Goal: Task Accomplishment & Management: Complete application form

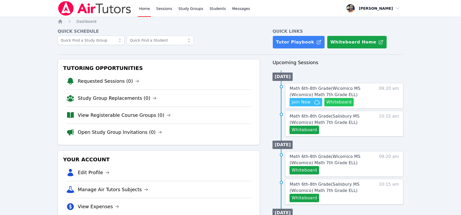
click at [337, 101] on button "Whiteboard" at bounding box center [340, 102] width 30 height 8
click at [304, 103] on span "Join Now" at bounding box center [301, 102] width 19 height 6
click at [324, 87] on span "Math 6th-8th Grade ( Wicomico MS (Wicomico) Math 7th Grade ELL )" at bounding box center [325, 91] width 71 height 11
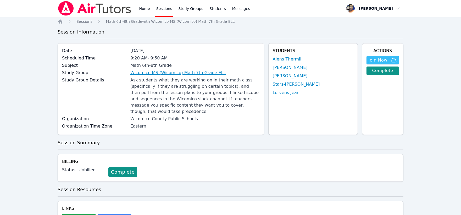
click at [190, 72] on link "Wicomico MS (Wicomico) Math 7th Grade ELL" at bounding box center [178, 73] width 96 height 6
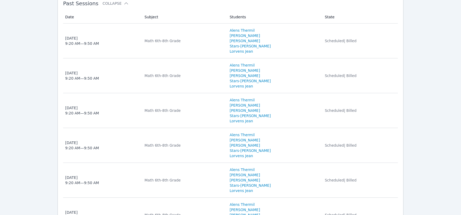
scroll to position [582, 0]
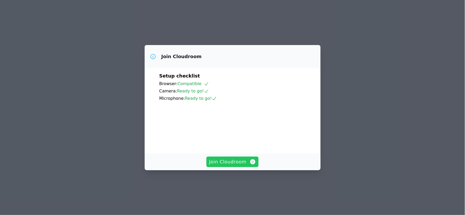
click at [242, 166] on span "Join Cloudroom" at bounding box center [232, 161] width 47 height 7
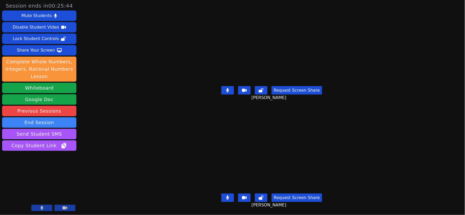
click at [228, 196] on icon at bounding box center [227, 198] width 3 height 4
click at [229, 89] on icon at bounding box center [228, 90] width 3 height 4
click at [229, 196] on icon at bounding box center [227, 198] width 5 height 4
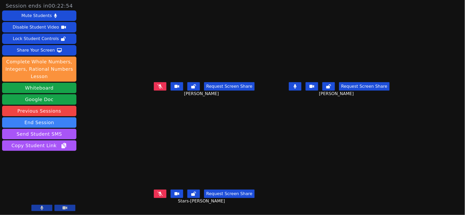
click at [302, 90] on button at bounding box center [295, 86] width 13 height 8
click at [158, 196] on icon at bounding box center [160, 194] width 5 height 4
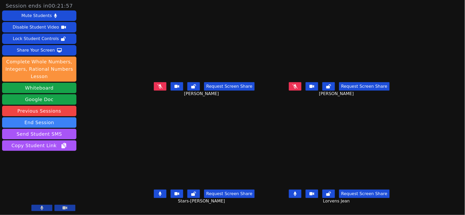
click at [154, 194] on button at bounding box center [160, 194] width 13 height 8
click at [297, 196] on icon at bounding box center [295, 194] width 3 height 4
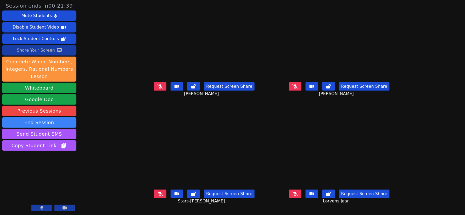
click at [37, 51] on div "Share Your Screen" at bounding box center [36, 50] width 38 height 8
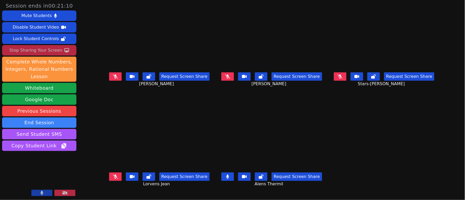
click at [343, 78] on icon at bounding box center [340, 76] width 5 height 4
click at [109, 78] on button at bounding box center [115, 76] width 13 height 8
click at [109, 175] on button at bounding box center [115, 176] width 13 height 8
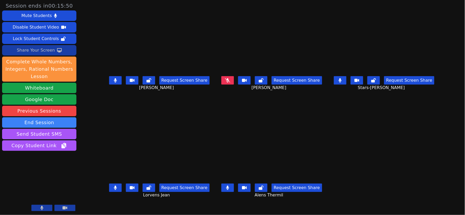
click at [43, 53] on div "Share Your Screen" at bounding box center [36, 50] width 38 height 8
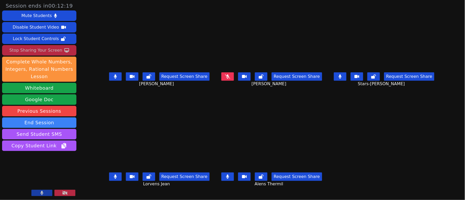
click at [114, 176] on icon at bounding box center [115, 176] width 3 height 4
click at [231, 175] on button at bounding box center [228, 176] width 13 height 8
click at [230, 175] on icon at bounding box center [227, 176] width 5 height 4
click at [113, 177] on icon at bounding box center [115, 176] width 5 height 4
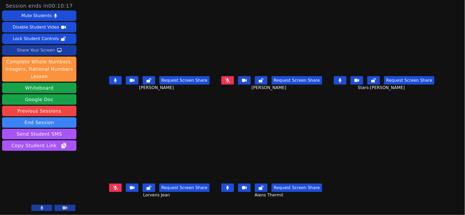
click at [36, 50] on div "Share Your Screen" at bounding box center [36, 50] width 38 height 8
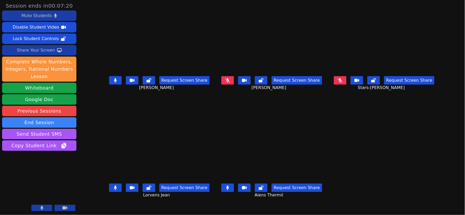
click at [30, 15] on div "Mute Students" at bounding box center [36, 16] width 30 height 8
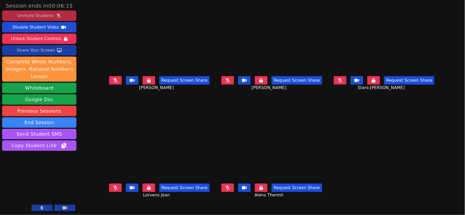
click at [347, 85] on button at bounding box center [340, 80] width 13 height 8
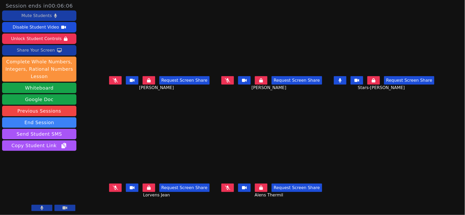
click at [342, 83] on icon at bounding box center [340, 80] width 3 height 4
click at [229, 189] on icon at bounding box center [227, 188] width 5 height 4
click at [29, 17] on div "Mute Students" at bounding box center [36, 16] width 30 height 8
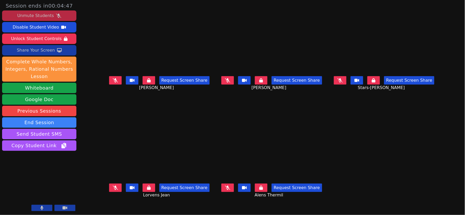
click at [34, 17] on div "Unmute Students" at bounding box center [35, 16] width 37 height 8
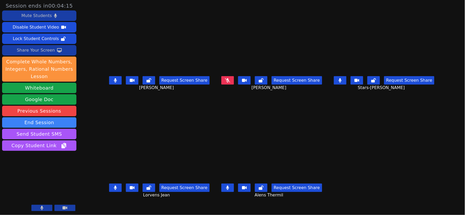
click at [36, 50] on div "Share Your Screen" at bounding box center [36, 50] width 38 height 8
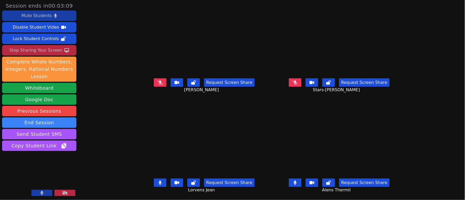
click at [308, 79] on div "Request Screen Share Stars-Nica Germeus" at bounding box center [339, 86] width 131 height 21
click at [298, 81] on icon at bounding box center [295, 82] width 5 height 4
click at [158, 83] on icon at bounding box center [160, 82] width 5 height 4
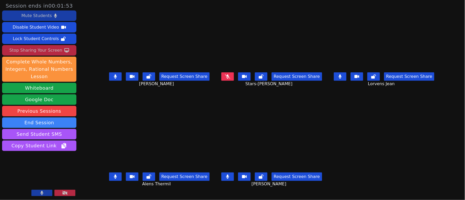
click at [43, 17] on div "Mute Students" at bounding box center [36, 16] width 30 height 8
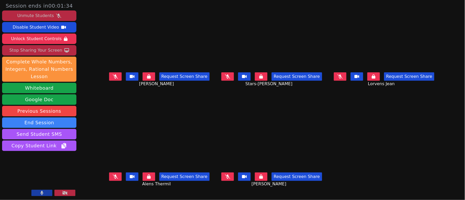
click at [38, 14] on div "Unmute Students" at bounding box center [35, 16] width 37 height 8
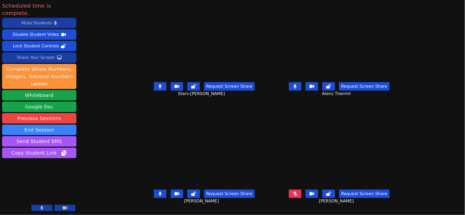
click at [298, 196] on icon at bounding box center [295, 194] width 5 height 4
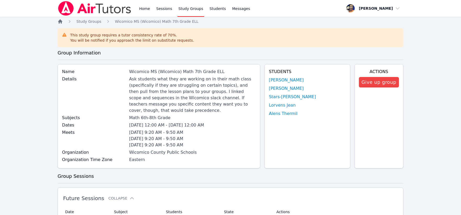
click at [61, 22] on icon "Breadcrumb" at bounding box center [60, 21] width 4 height 4
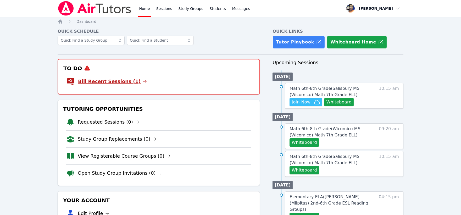
click at [129, 79] on link "Bill Recent Sessions (1)" at bounding box center [112, 81] width 69 height 7
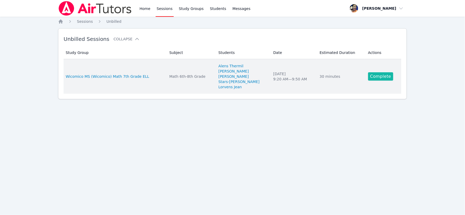
click at [381, 77] on link "Complete" at bounding box center [381, 76] width 25 height 8
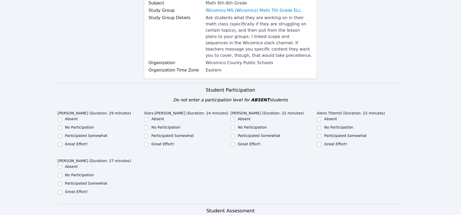
scroll to position [116, 0]
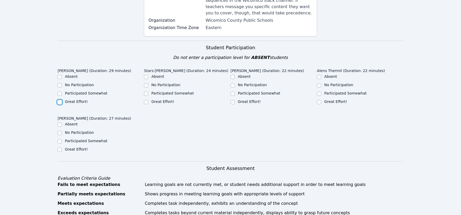
click at [59, 100] on input "Great Effort!" at bounding box center [60, 102] width 4 height 4
checkbox input "true"
click at [59, 148] on input "Great Effort!" at bounding box center [60, 150] width 4 height 4
checkbox input "true"
click at [145, 100] on input "Great Effort!" at bounding box center [146, 102] width 4 height 4
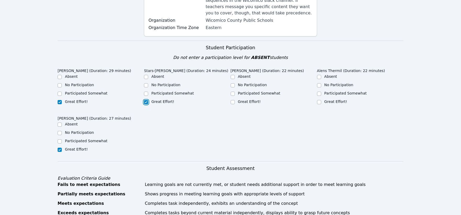
checkbox input "true"
click at [233, 100] on input "Great Effort!" at bounding box center [233, 102] width 4 height 4
checkbox input "true"
click at [319, 100] on input "Great Effort!" at bounding box center [319, 102] width 4 height 4
checkbox input "true"
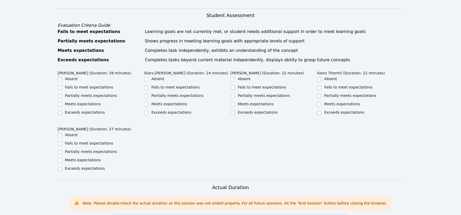
scroll to position [291, 0]
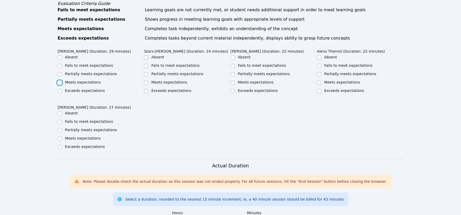
click at [58, 81] on input "Meets expectations" at bounding box center [60, 83] width 4 height 4
checkbox input "true"
click at [146, 81] on input "Meets expectations" at bounding box center [146, 83] width 4 height 4
checkbox input "true"
click at [233, 81] on input "Meets expectations" at bounding box center [233, 83] width 4 height 4
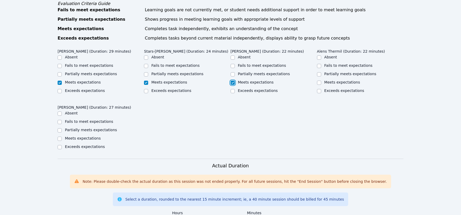
checkbox input "true"
click at [320, 81] on input "Meets expectations" at bounding box center [319, 83] width 4 height 4
checkbox input "true"
click at [59, 137] on input "Meets expectations" at bounding box center [60, 139] width 4 height 4
checkbox input "true"
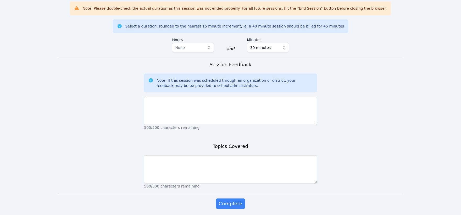
scroll to position [465, 0]
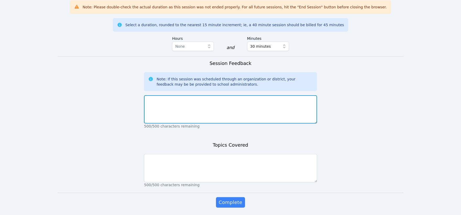
click at [259, 109] on textarea at bounding box center [230, 109] width 173 height 28
click at [206, 95] on textarea "All students participated well." at bounding box center [230, 109] width 173 height 28
click at [211, 95] on textarea "All students participated well. Kayla wsa asked" at bounding box center [230, 109] width 173 height 28
click at [226, 95] on textarea "All students participated well. Kayla was asked" at bounding box center [230, 109] width 173 height 28
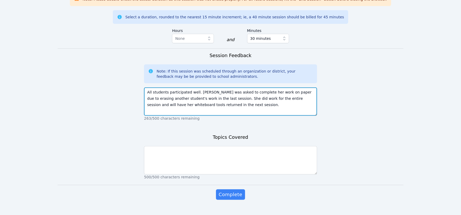
scroll to position [477, 0]
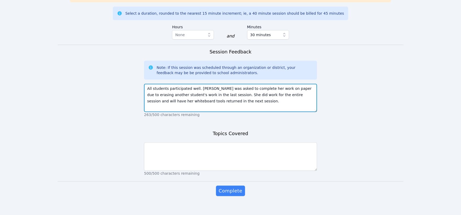
type textarea "All students participated well. Kayla was asked to complete her work on paper d…"
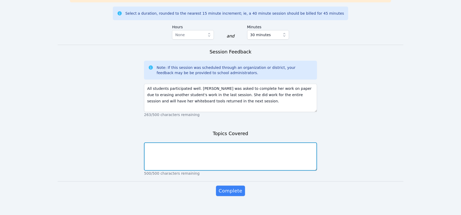
click at [226, 144] on textarea at bounding box center [230, 156] width 173 height 28
click at [232, 142] on textarea "Students completed an area/perimeter challenge." at bounding box center [230, 156] width 173 height 28
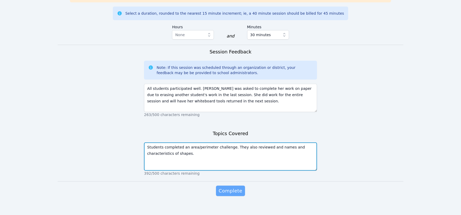
type textarea "Students completed an area/perimeter challenge. They also reviewed and names an…"
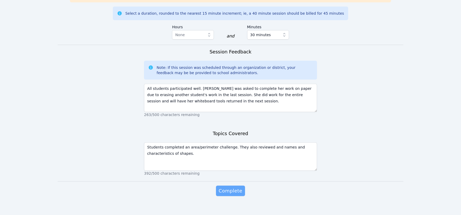
click at [233, 187] on span "Complete" at bounding box center [231, 190] width 24 height 7
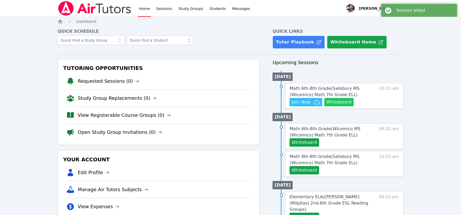
click at [336, 101] on button "Whiteboard" at bounding box center [340, 102] width 30 height 8
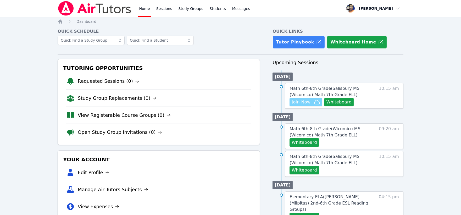
click at [308, 100] on span "Join Now" at bounding box center [301, 102] width 19 height 6
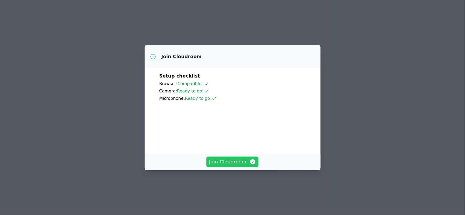
click at [235, 166] on span "Join Cloudroom" at bounding box center [232, 161] width 47 height 7
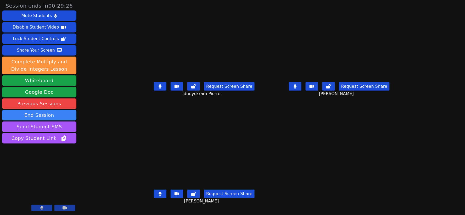
click at [297, 89] on icon at bounding box center [295, 86] width 3 height 4
click at [154, 196] on button at bounding box center [160, 194] width 13 height 8
click at [154, 89] on button at bounding box center [160, 86] width 13 height 8
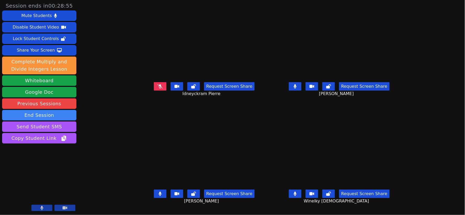
click at [297, 89] on icon at bounding box center [295, 86] width 3 height 4
click at [297, 196] on icon at bounding box center [295, 194] width 3 height 4
click at [302, 196] on button at bounding box center [295, 194] width 13 height 8
click at [297, 89] on icon at bounding box center [295, 86] width 3 height 4
click at [154, 198] on button at bounding box center [160, 194] width 13 height 8
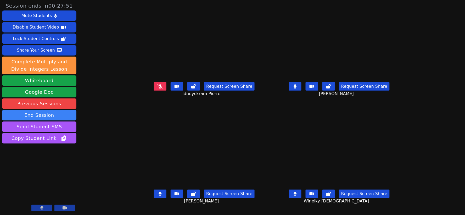
click at [159, 195] on icon at bounding box center [160, 194] width 3 height 4
click at [297, 89] on icon at bounding box center [295, 86] width 3 height 4
click at [50, 15] on div "Mute Students" at bounding box center [36, 16] width 30 height 8
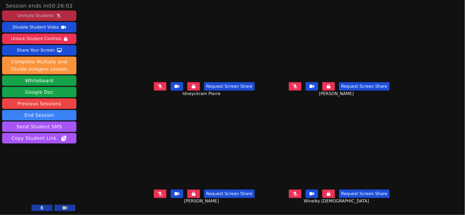
click at [298, 89] on icon at bounding box center [295, 86] width 5 height 4
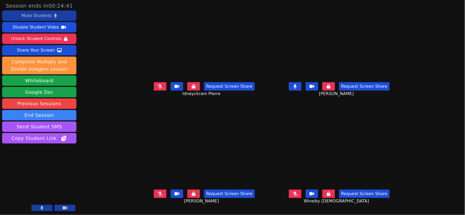
click at [158, 89] on icon at bounding box center [160, 86] width 5 height 4
click at [154, 195] on button at bounding box center [160, 194] width 13 height 8
click at [298, 195] on icon at bounding box center [295, 194] width 5 height 4
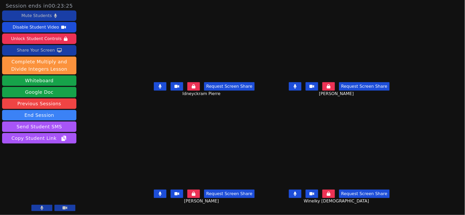
click at [45, 51] on div "Share Your Screen" at bounding box center [36, 50] width 38 height 8
click at [297, 196] on icon at bounding box center [295, 194] width 3 height 4
click at [297, 89] on icon at bounding box center [295, 86] width 3 height 4
click at [39, 49] on div "Share Your Screen" at bounding box center [36, 50] width 38 height 8
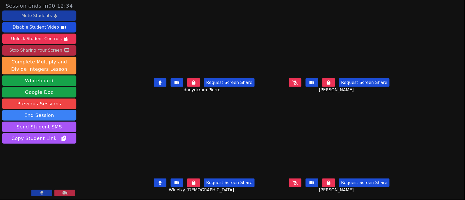
click at [159, 181] on icon at bounding box center [160, 182] width 3 height 4
click at [154, 81] on button at bounding box center [160, 82] width 13 height 8
drag, startPoint x: 153, startPoint y: 182, endPoint x: 146, endPoint y: 151, distance: 31.7
click at [158, 181] on icon at bounding box center [160, 182] width 5 height 4
click at [154, 81] on button at bounding box center [160, 82] width 13 height 8
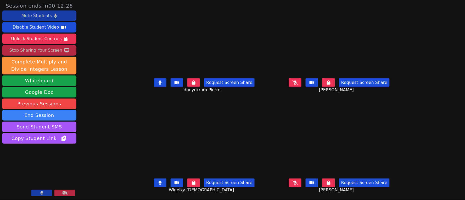
click at [298, 82] on icon at bounding box center [295, 82] width 5 height 4
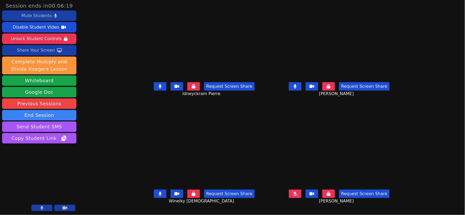
click at [38, 51] on div "Share Your Screen" at bounding box center [36, 50] width 38 height 8
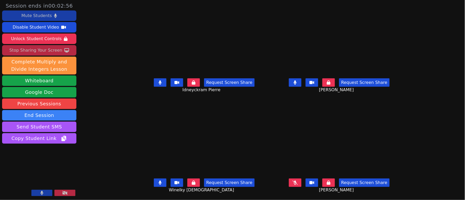
click at [298, 182] on icon at bounding box center [295, 182] width 5 height 4
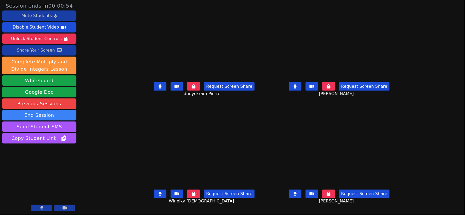
click at [302, 198] on button at bounding box center [295, 194] width 13 height 8
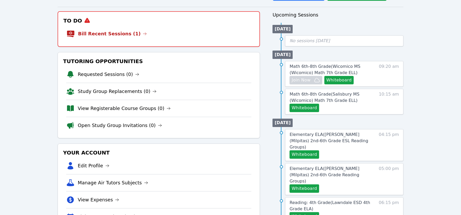
scroll to position [58, 0]
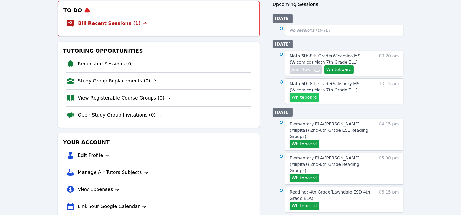
click at [307, 97] on button "Whiteboard" at bounding box center [305, 97] width 30 height 8
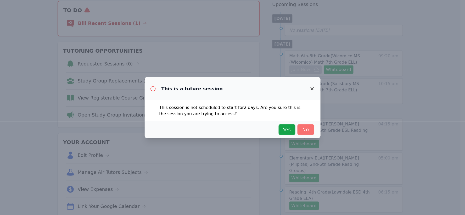
click at [307, 129] on span "No" at bounding box center [306, 129] width 12 height 7
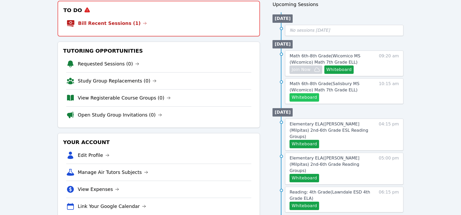
click at [308, 98] on button "Whiteboard" at bounding box center [305, 97] width 30 height 8
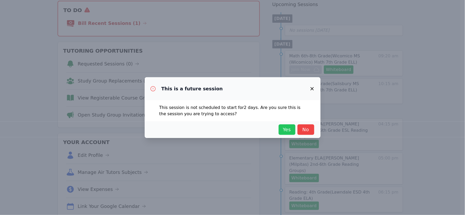
click at [284, 129] on span "Yes" at bounding box center [288, 129] width 12 height 7
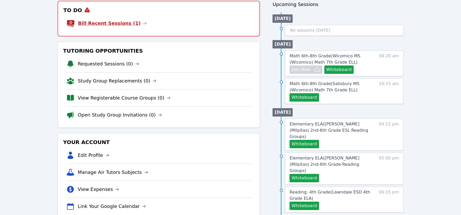
click at [117, 21] on link "Bill Recent Sessions (1)" at bounding box center [112, 23] width 69 height 7
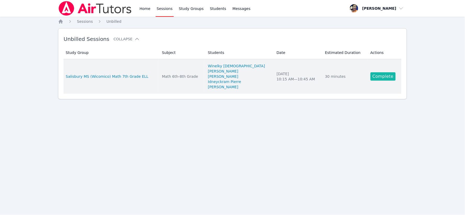
click at [377, 76] on link "Complete" at bounding box center [383, 76] width 25 height 8
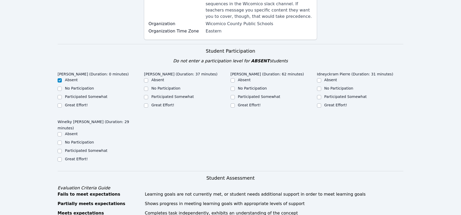
scroll to position [116, 0]
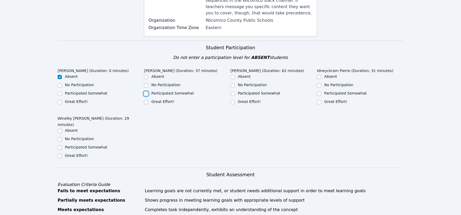
click at [146, 92] on input "Participated Somewhat" at bounding box center [146, 94] width 4 height 4
checkbox input "true"
click at [234, 100] on input "Great Effort!" at bounding box center [233, 102] width 4 height 4
checkbox input "true"
click at [320, 100] on input "Great Effort!" at bounding box center [319, 102] width 4 height 4
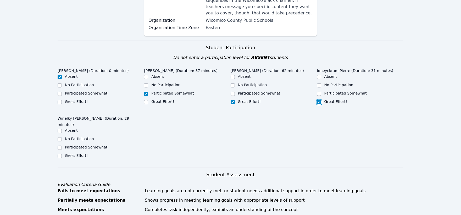
checkbox input "true"
click at [61, 154] on input "Great Effort!" at bounding box center [60, 156] width 4 height 4
checkbox input "true"
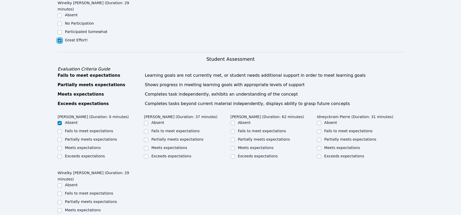
scroll to position [233, 0]
click at [146, 145] on input "Meets expectations" at bounding box center [146, 147] width 4 height 4
checkbox input "true"
click at [232, 144] on div at bounding box center [233, 147] width 4 height 6
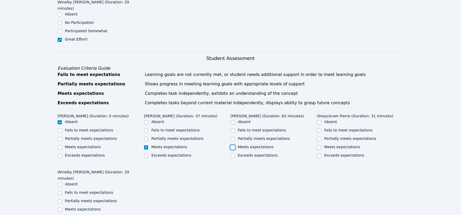
click at [232, 145] on input "Meets expectations" at bounding box center [233, 147] width 4 height 4
checkbox input "true"
click at [320, 145] on input "Meets expectations" at bounding box center [319, 147] width 4 height 4
checkbox input "true"
click at [59, 208] on input "Meets expectations" at bounding box center [60, 210] width 4 height 4
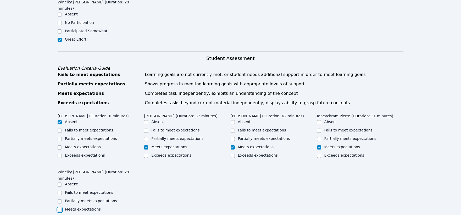
checkbox input "true"
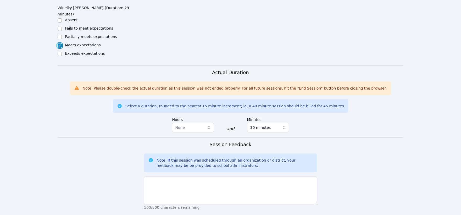
scroll to position [407, 0]
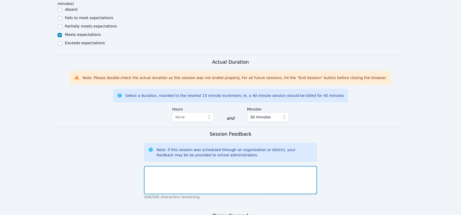
click at [223, 166] on textarea at bounding box center [230, 180] width 173 height 28
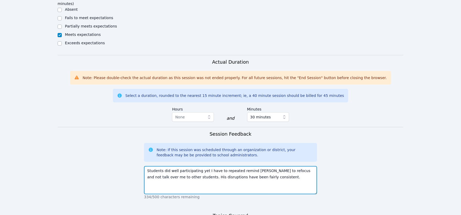
click at [252, 166] on textarea "Students did well participating yet I have to repeated remind [PERSON_NAME] to …" at bounding box center [230, 180] width 173 height 28
click at [182, 166] on textarea "Students did well participating yet I have to repeated remind [PERSON_NAME] to …" at bounding box center [230, 180] width 173 height 28
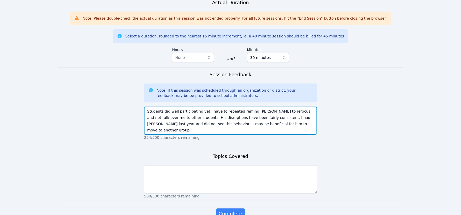
scroll to position [477, 0]
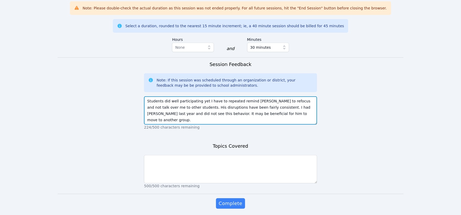
type textarea "Students did well participating yet I have to repeated remind [PERSON_NAME] to …"
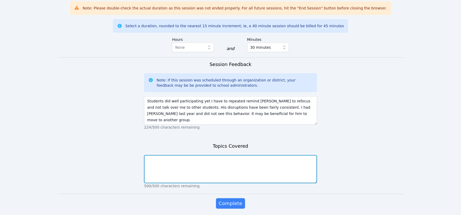
click at [258, 156] on textarea at bounding box center [230, 169] width 173 height 28
click at [294, 155] on textarea "Students reviewed how to calculate area and shape names/characteristics. They a…" at bounding box center [230, 169] width 173 height 28
click at [187, 155] on textarea "Students reviewed how to calculate area and shape names/characteristics. They a…" at bounding box center [230, 169] width 173 height 28
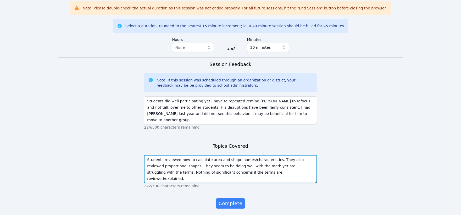
click at [303, 155] on textarea "Students reviewed how to calculate area and shape names/characteristics. They a…" at bounding box center [230, 169] width 173 height 28
click at [216, 155] on textarea "Students reviewed how to calculate area and shape names/characteristics. They a…" at bounding box center [230, 169] width 173 height 28
click at [217, 155] on textarea "Students reviewed how to calculate area and shape names/characteristics. They a…" at bounding box center [230, 169] width 173 height 28
type textarea "Students reviewed how to calculate area and shape names/characteristics. They a…"
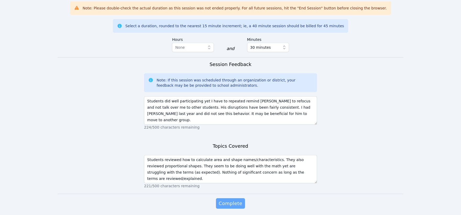
click at [228, 200] on span "Complete" at bounding box center [231, 203] width 24 height 7
